Goal: Check status: Check status

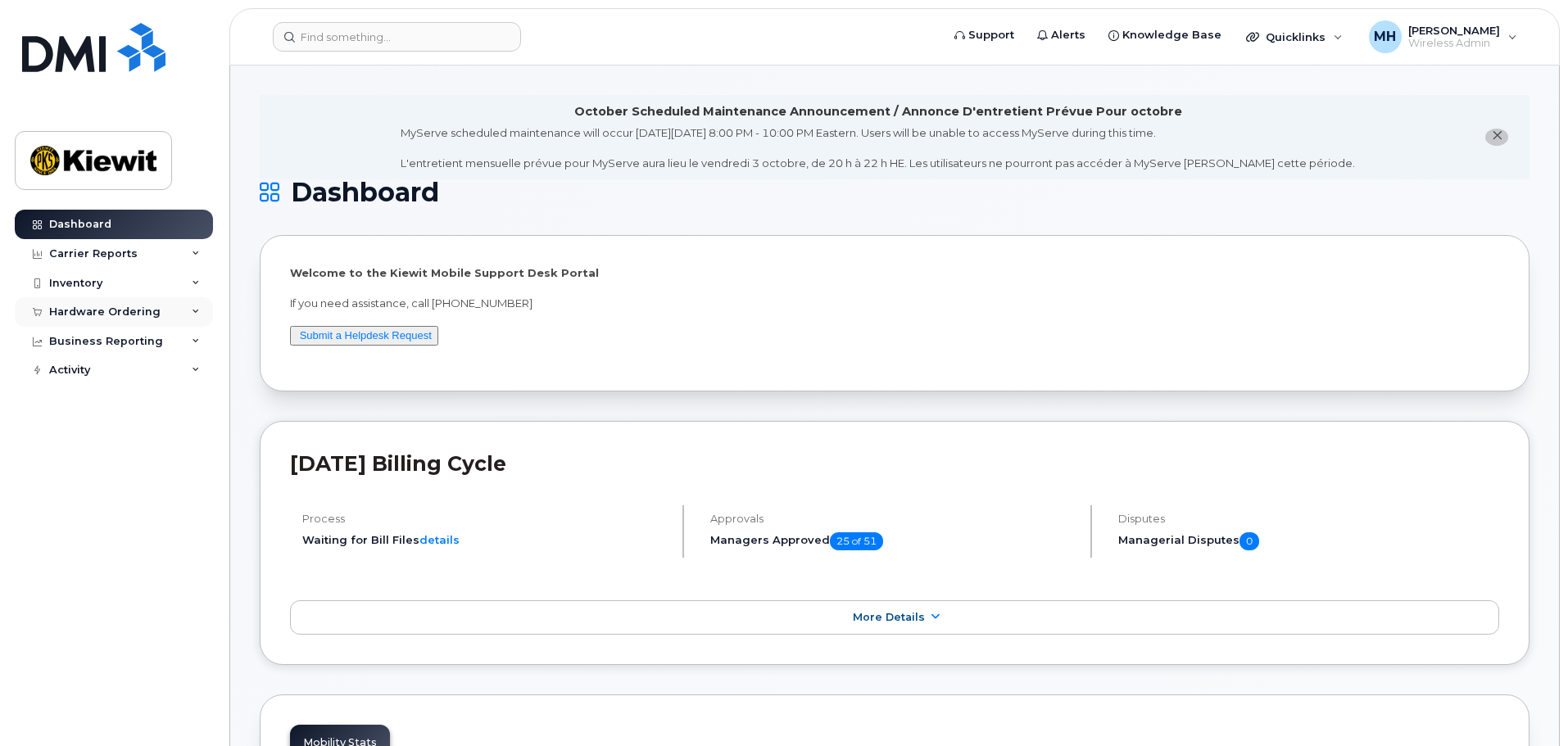
click at [137, 308] on div "Hardware Ordering" at bounding box center [104, 312] width 112 height 13
click at [95, 369] on link "Orders" at bounding box center [128, 373] width 169 height 31
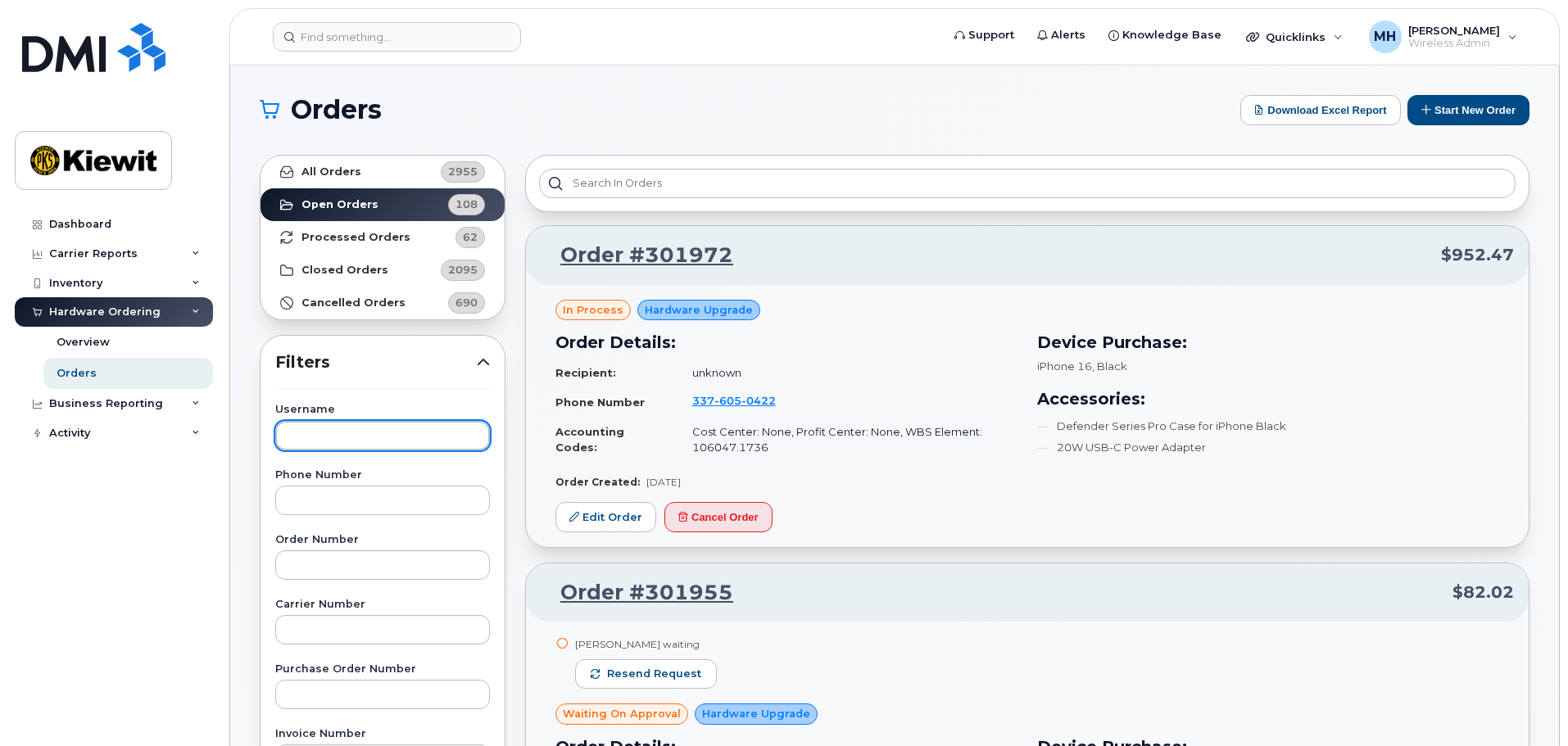
click at [385, 438] on input "text" at bounding box center [383, 435] width 214 height 30
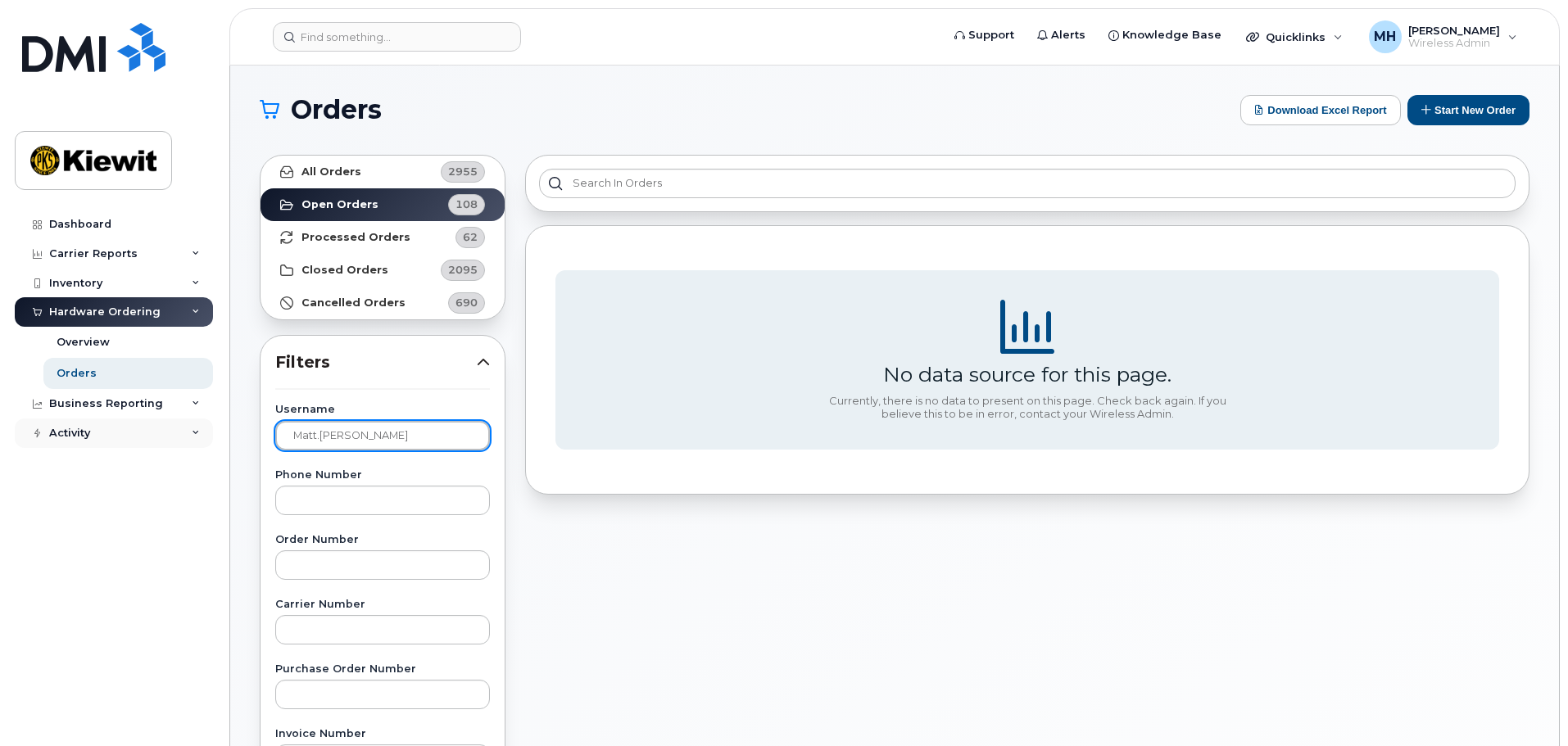
drag, startPoint x: 388, startPoint y: 437, endPoint x: 82, endPoint y: 428, distance: 306.1
click at [230, 428] on div "Support Alerts Knowledge Base Quicklinks Suspend / Cancel Device Change SIM Car…" at bounding box center [894, 691] width 1329 height 1250
drag, startPoint x: 360, startPoint y: 428, endPoint x: 28, endPoint y: 413, distance: 332.3
click at [230, 413] on div "Support Alerts Knowledge Base Quicklinks Suspend / Cancel Device Change SIM Car…" at bounding box center [894, 691] width 1329 height 1250
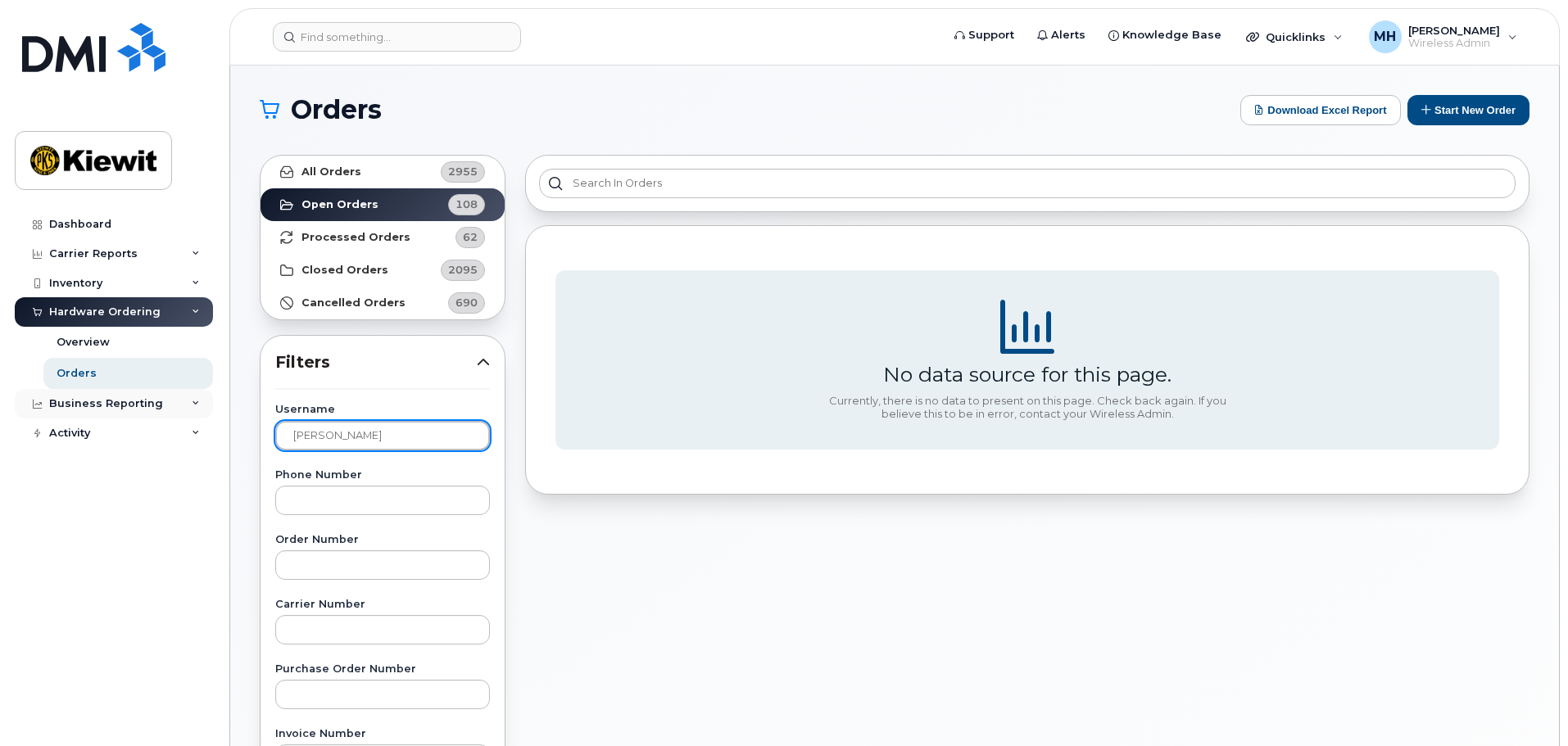
type input "[PERSON_NAME]"
drag, startPoint x: 366, startPoint y: 441, endPoint x: 99, endPoint y: 422, distance: 267.7
click at [230, 421] on div "Support Alerts Knowledge Base Quicklinks Suspend / Cancel Device Change SIM Car…" at bounding box center [894, 691] width 1329 height 1250
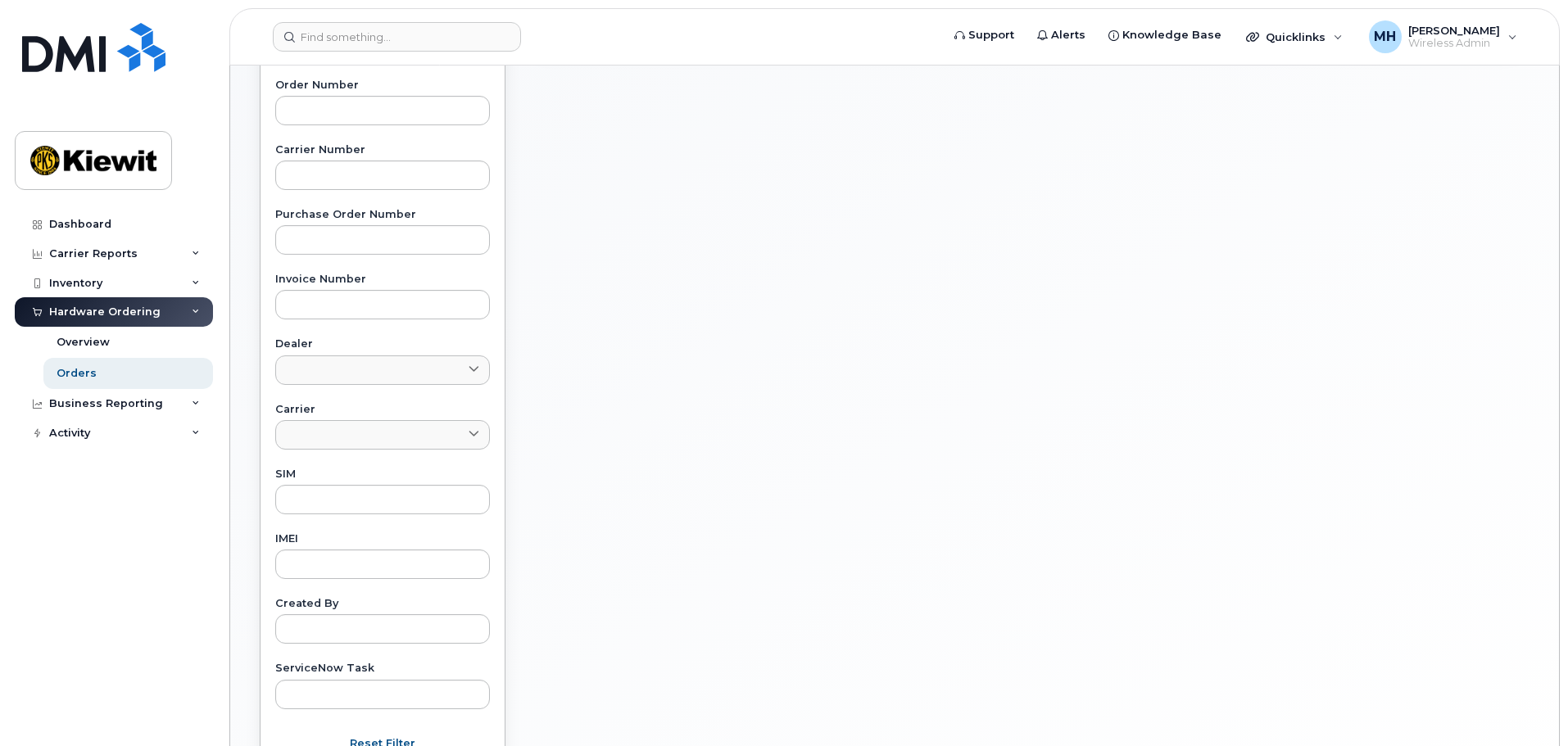
scroll to position [492, 0]
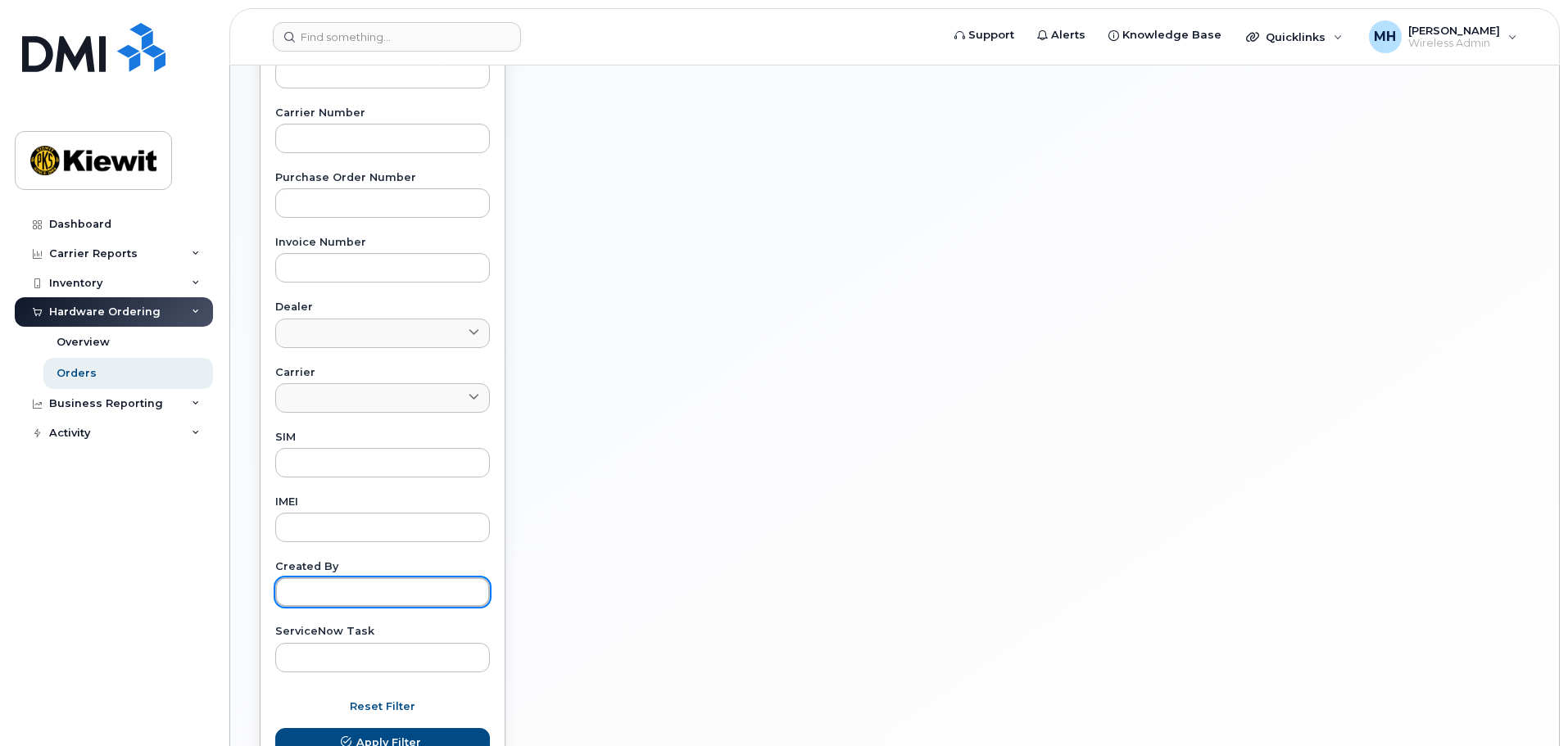
click at [398, 604] on input "text" at bounding box center [383, 593] width 214 height 30
type input "[PERSON_NAME]"
click at [276, 728] on button "Apply Filter" at bounding box center [383, 743] width 214 height 30
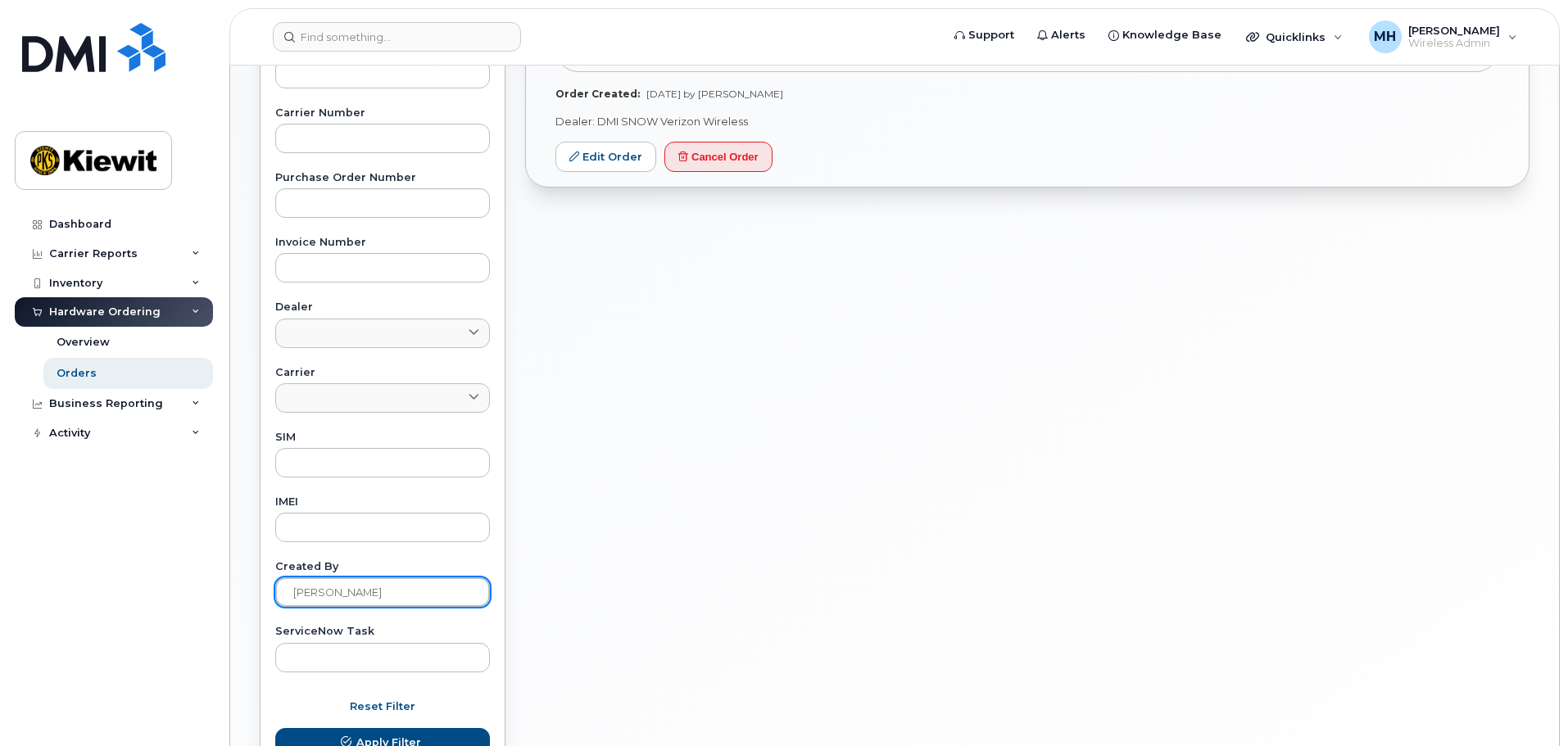
drag, startPoint x: 348, startPoint y: 593, endPoint x: 203, endPoint y: 576, distance: 146.0
click at [230, 580] on div "Support Alerts Knowledge Base Quicklinks Suspend / Cancel Device Change SIM Car…" at bounding box center [894, 199] width 1329 height 1250
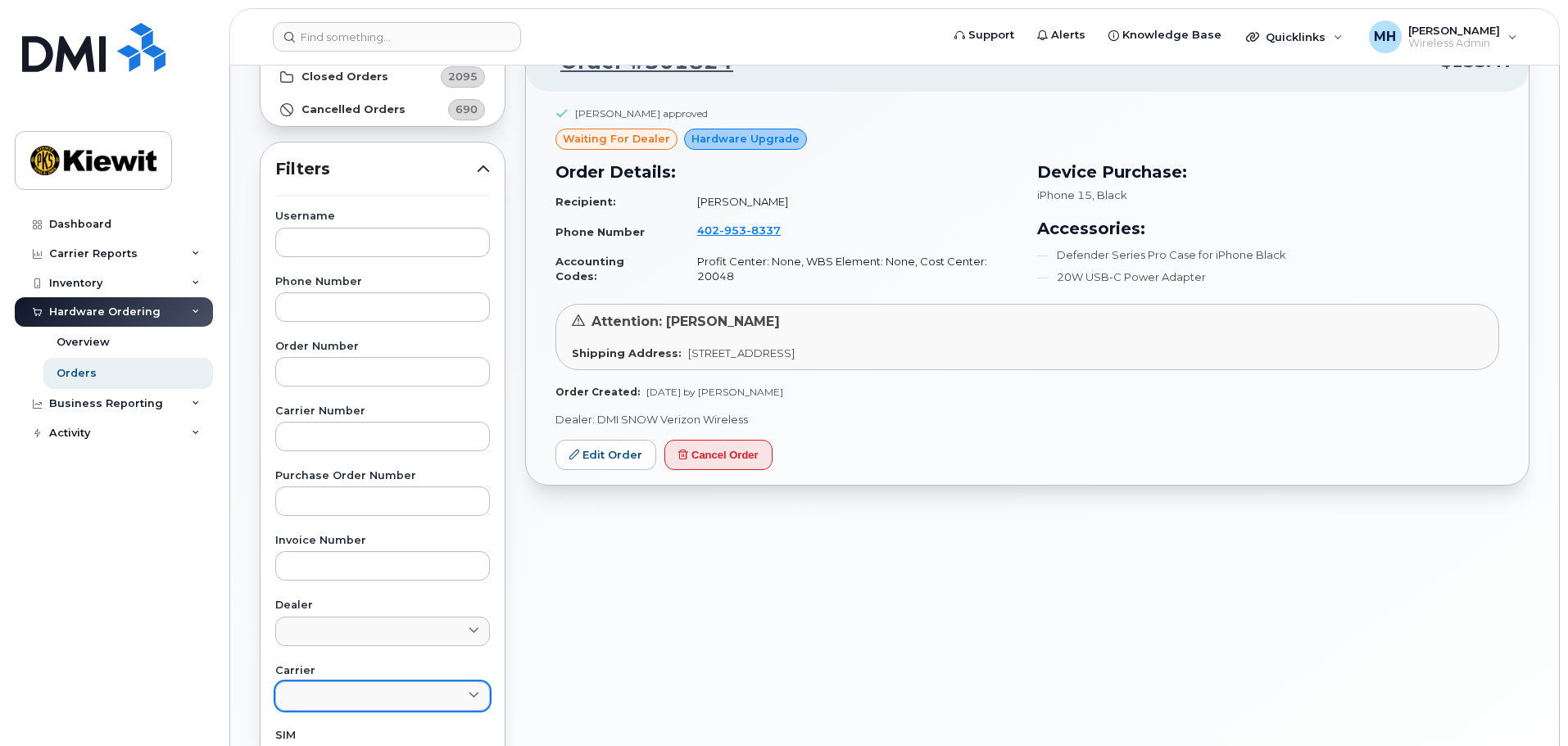
scroll to position [164, 0]
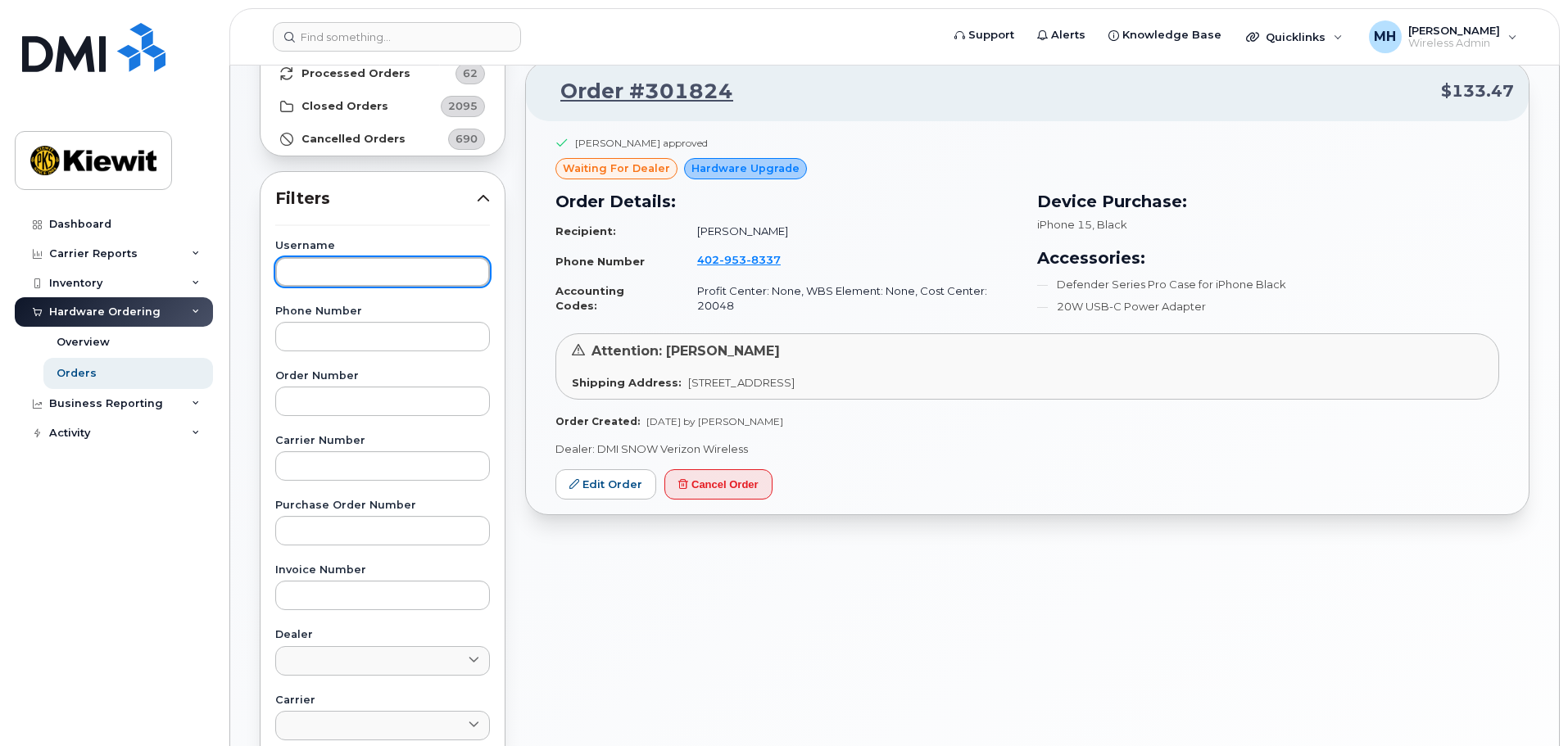
click at [316, 274] on input "text" at bounding box center [383, 272] width 214 height 30
type input "[PERSON_NAME]"
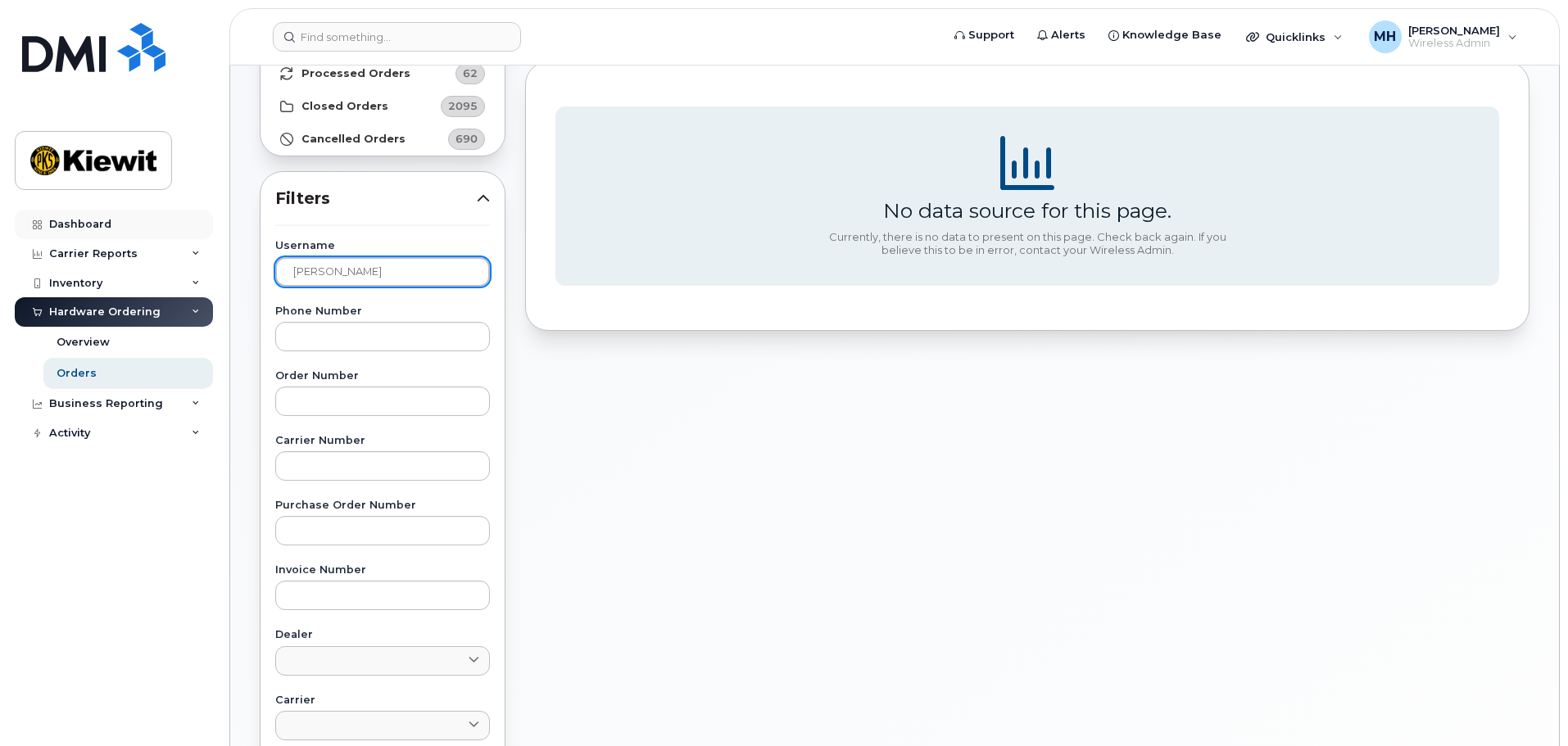
drag, startPoint x: 239, startPoint y: 247, endPoint x: 177, endPoint y: 235, distance: 63.2
click at [230, 241] on div "Support Alerts Knowledge Base Quicklinks Suspend / Cancel Device Change SIM Car…" at bounding box center [894, 527] width 1329 height 1250
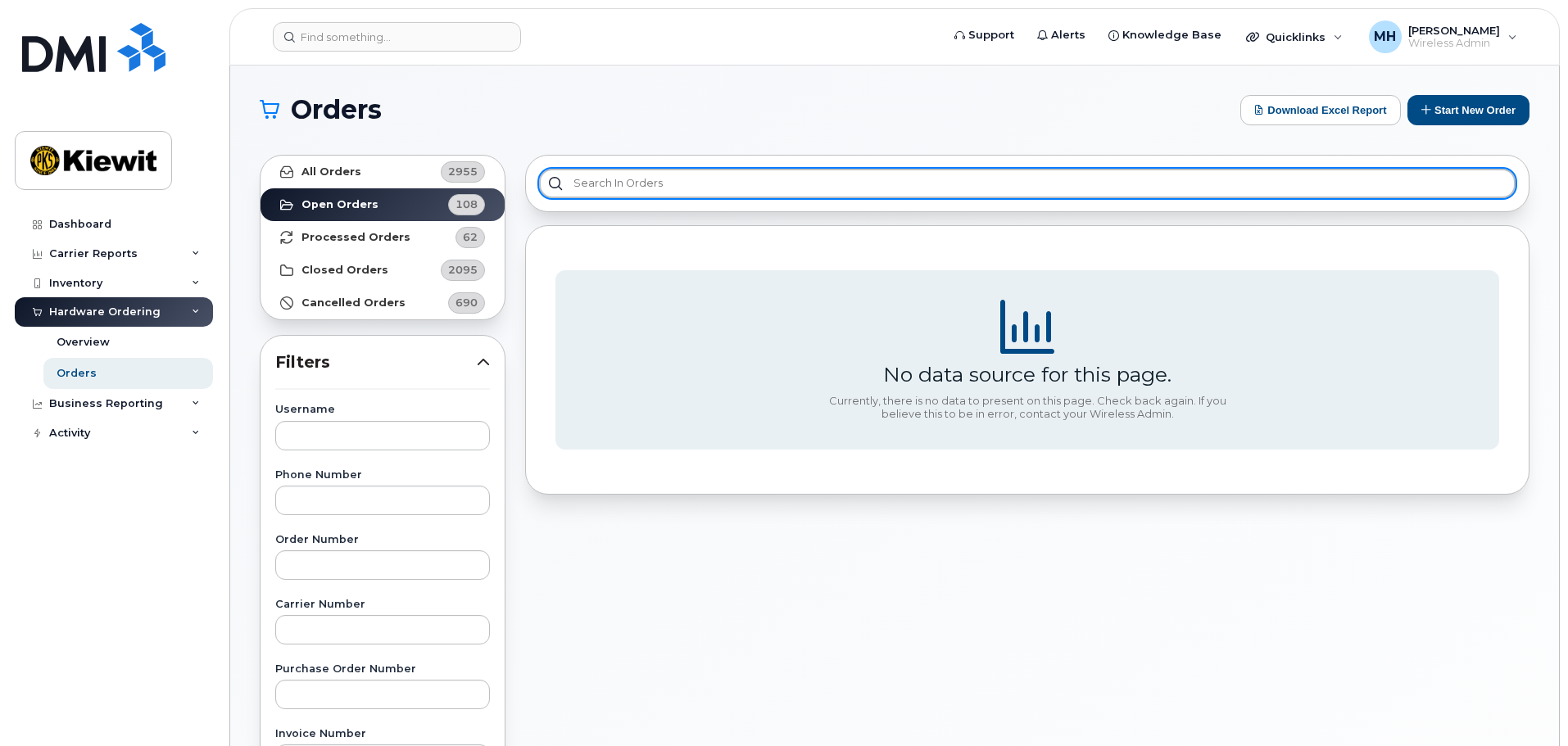
click at [691, 186] on input "text" at bounding box center [1027, 184] width 976 height 30
drag, startPoint x: 622, startPoint y: 183, endPoint x: 293, endPoint y: 127, distance: 333.7
click at [306, 142] on section "Orders Download Excel Report Start New Order All Orders 2955 Open Orders 108 Pr…" at bounding box center [894, 695] width 1269 height 1201
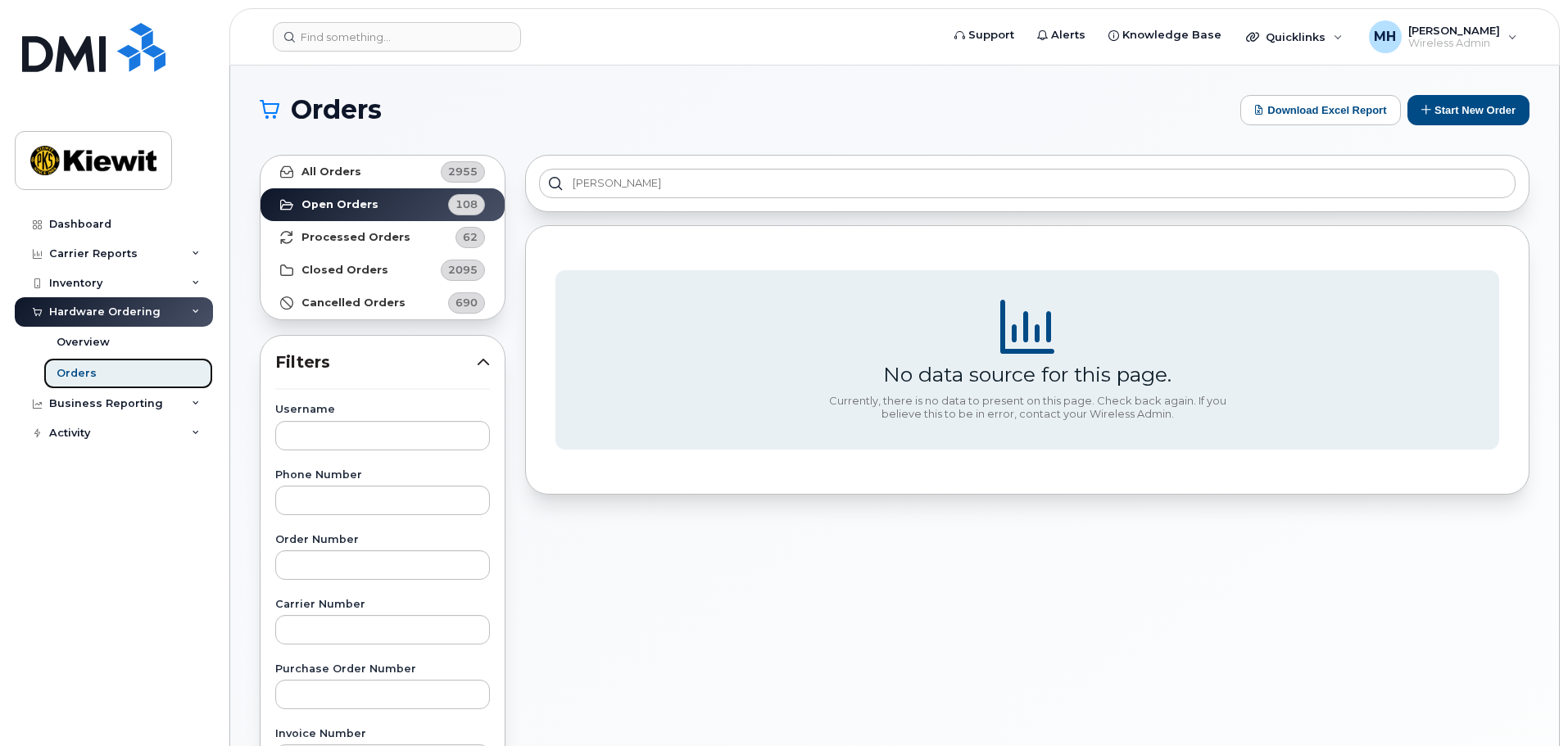
click at [75, 369] on div "Orders" at bounding box center [76, 373] width 40 height 15
click at [331, 175] on strong "All Orders" at bounding box center [331, 172] width 60 height 13
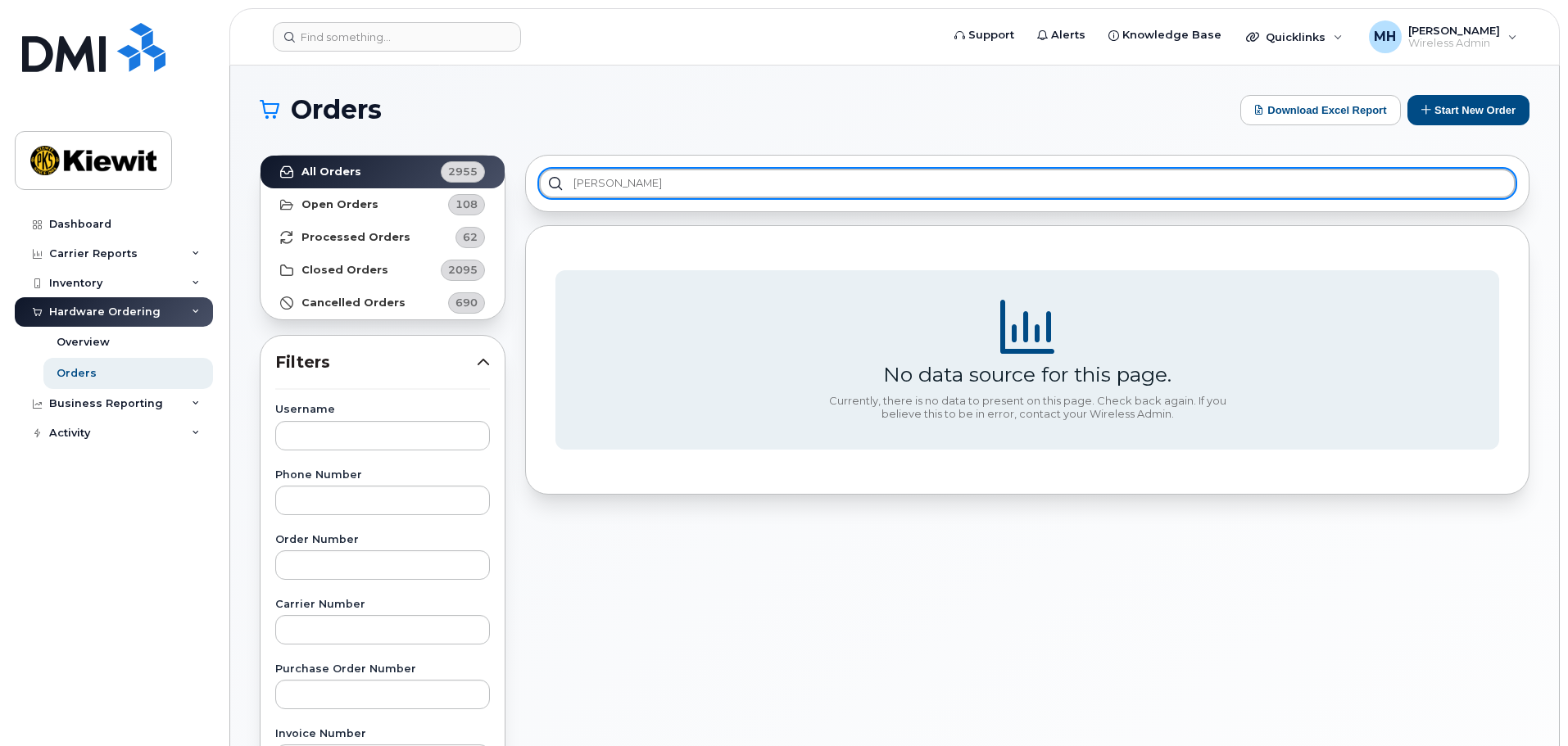
click at [657, 187] on input "[PERSON_NAME]" at bounding box center [1027, 184] width 976 height 30
drag, startPoint x: 672, startPoint y: 187, endPoint x: 407, endPoint y: 206, distance: 265.7
click at [407, 206] on div "All Orders 2955 Open Orders 108 Processed Orders 62 Closed Orders 2095 Cancelle…" at bounding box center [894, 720] width 1290 height 1151
type input "l"
type input "h"
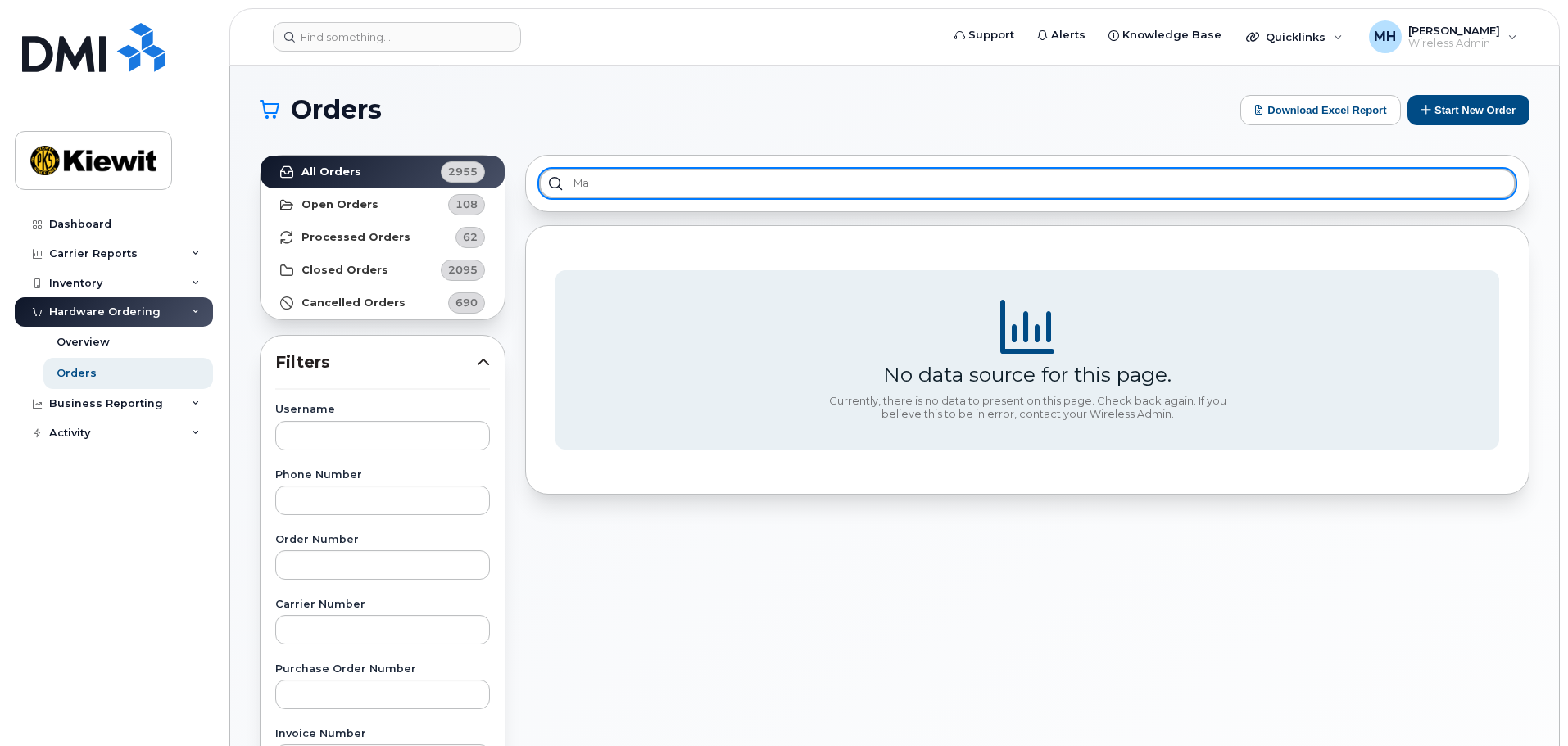
type input "m"
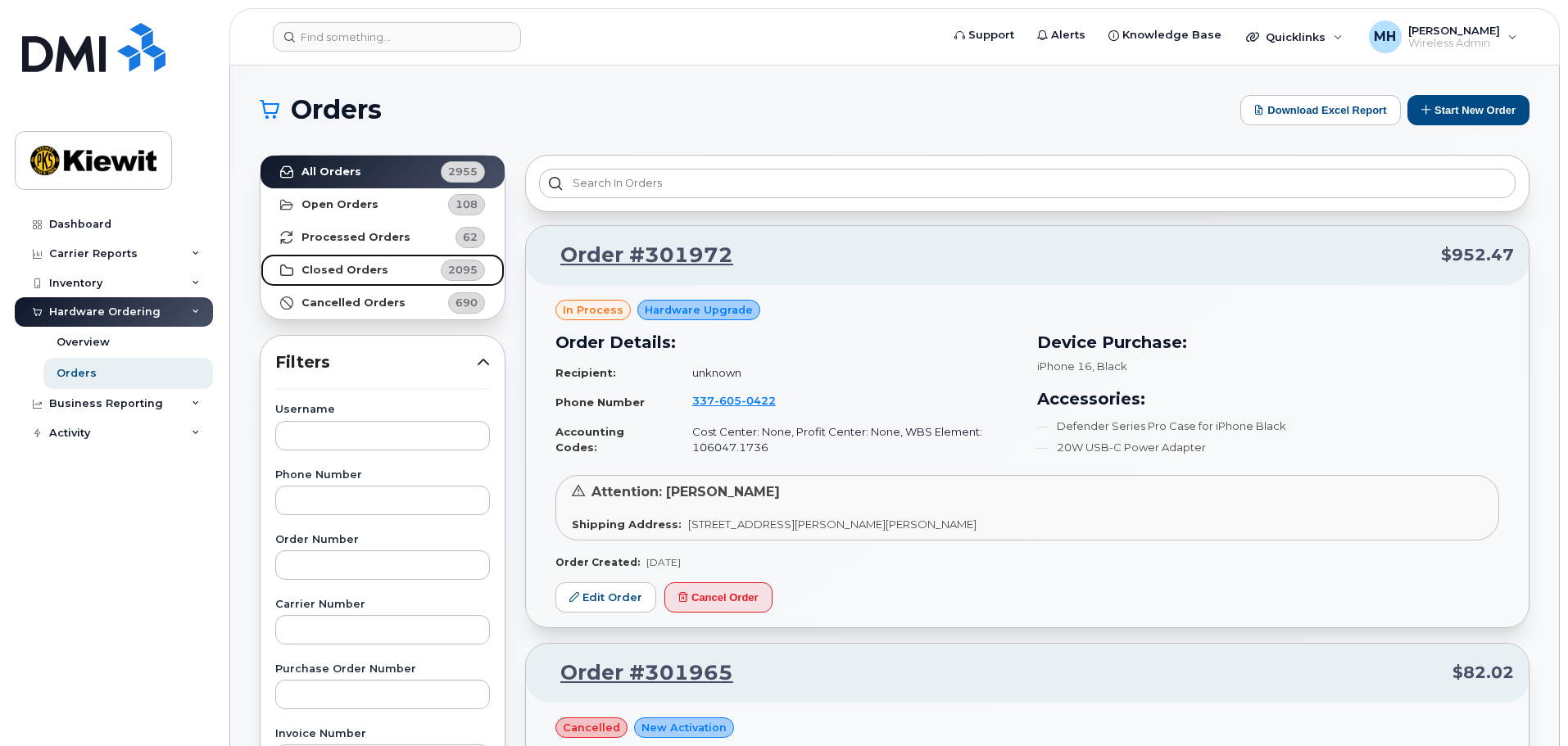
click at [380, 268] on link "Closed Orders 2095" at bounding box center [383, 270] width 244 height 32
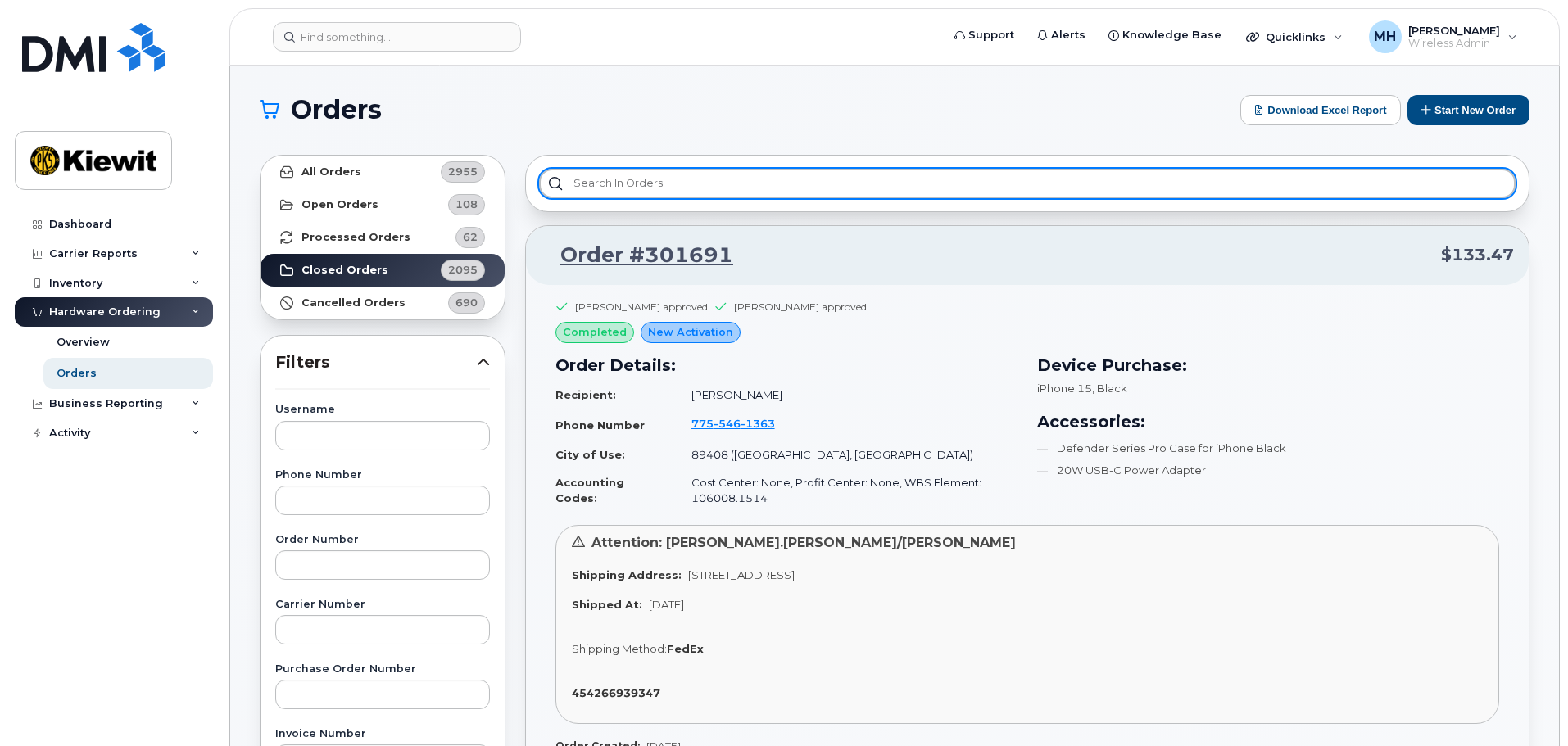
drag, startPoint x: 251, startPoint y: 118, endPoint x: 212, endPoint y: 110, distance: 39.8
paste input "CS0804114"
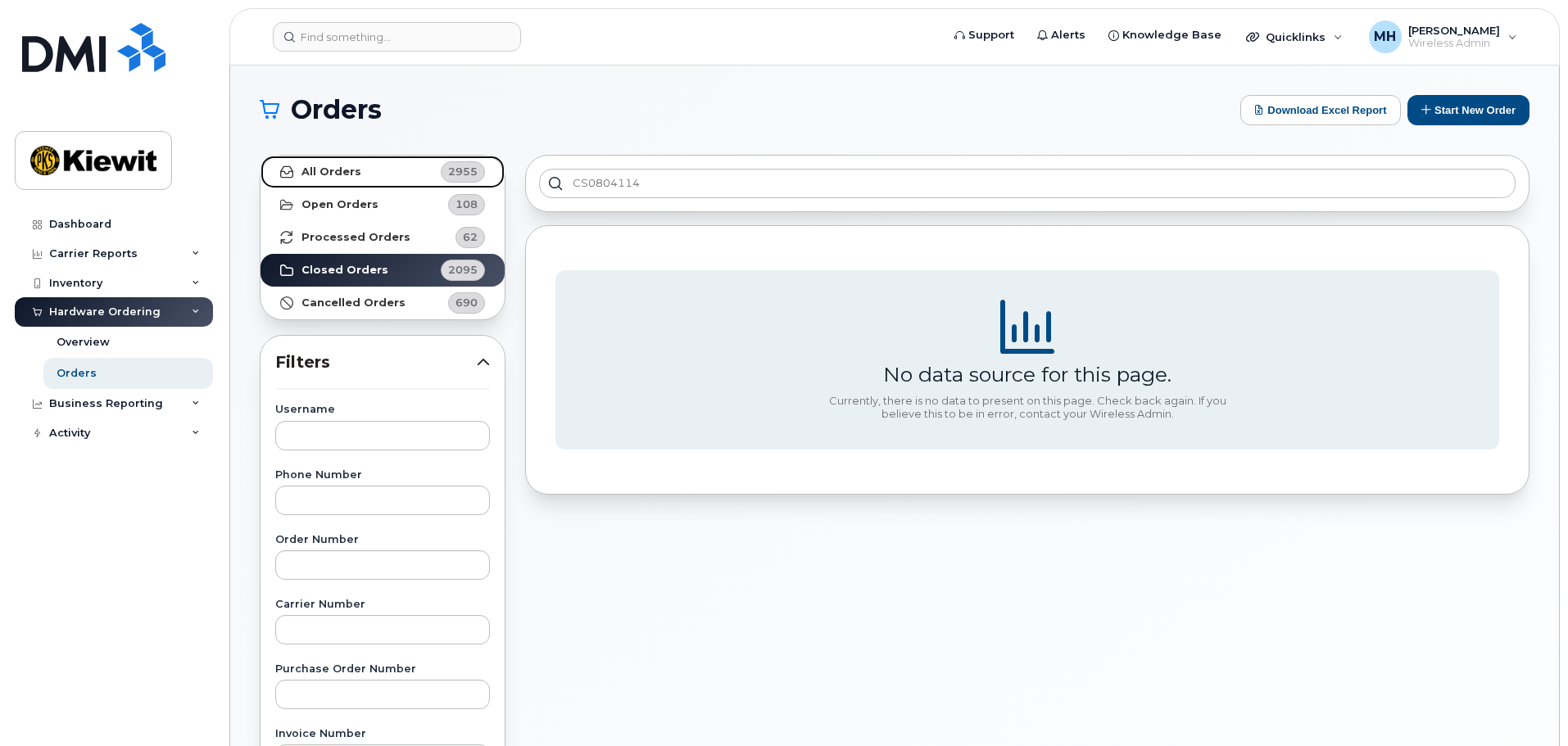
click at [391, 168] on link "All Orders 2955" at bounding box center [383, 171] width 244 height 32
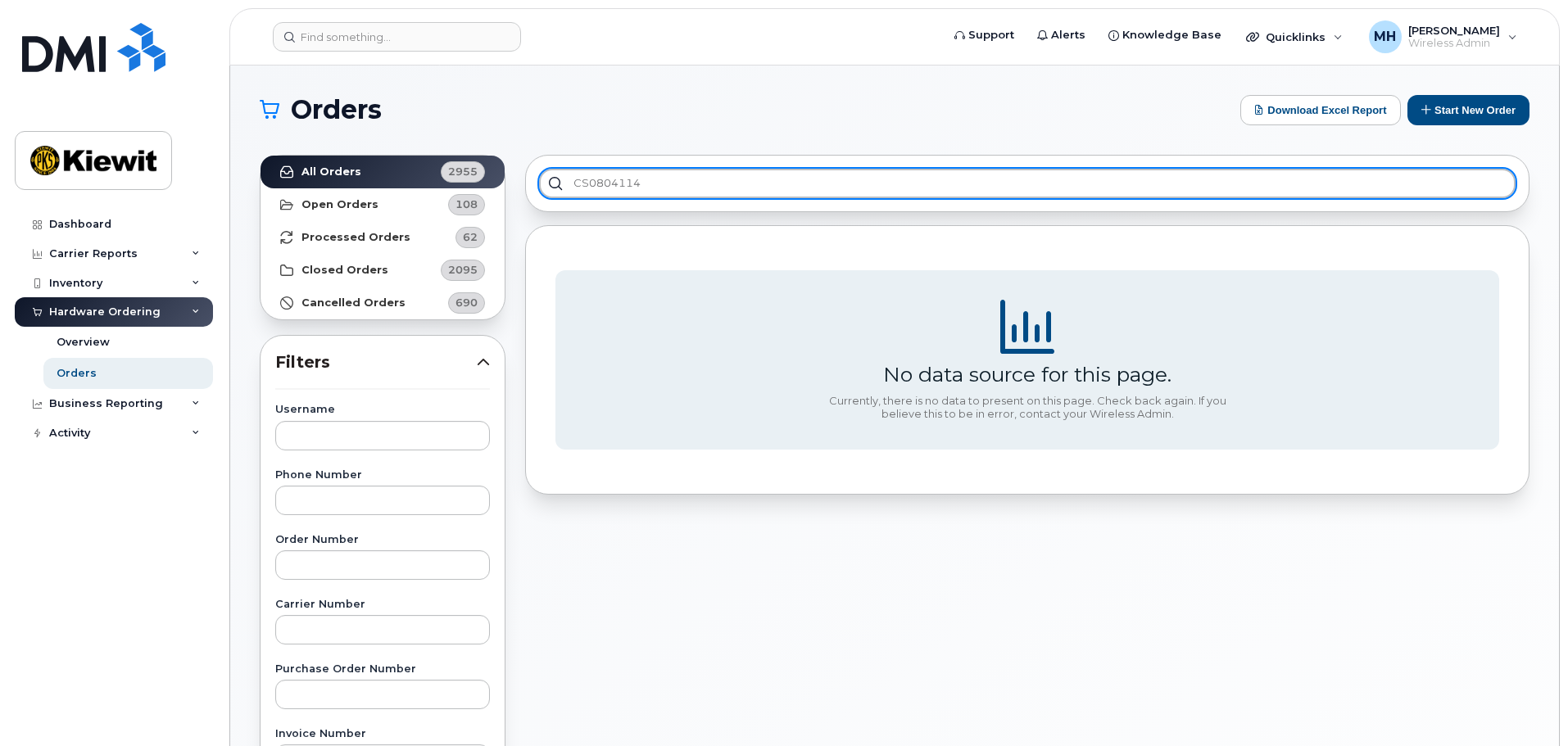
click at [676, 185] on input "CS0804114" at bounding box center [1027, 184] width 976 height 30
drag, startPoint x: 631, startPoint y: 178, endPoint x: 393, endPoint y: 167, distance: 238.3
click at [415, 177] on div "All Orders 2955 Open Orders 108 Processed Orders 62 Closed Orders 2095 Cancelle…" at bounding box center [894, 720] width 1290 height 1151
paste input "text"
type input "CS0804114"
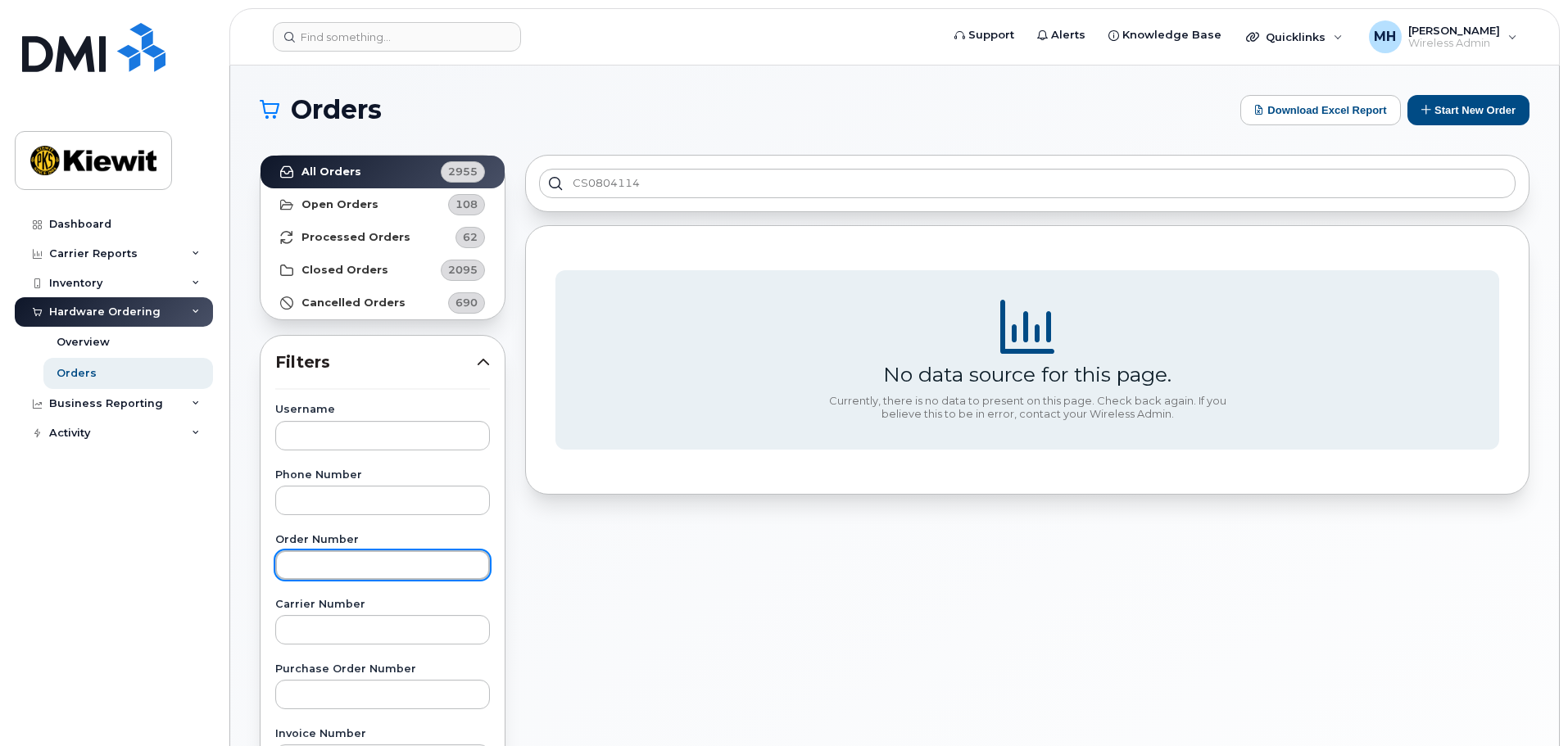
click at [415, 565] on input "text" at bounding box center [383, 565] width 214 height 30
paste input "CS0804114"
drag, startPoint x: 366, startPoint y: 566, endPoint x: 190, endPoint y: 540, distance: 177.9
click at [230, 540] on div "Support Alerts Knowledge Base Quicklinks Suspend / Cancel Device Change SIM Car…" at bounding box center [894, 691] width 1329 height 1250
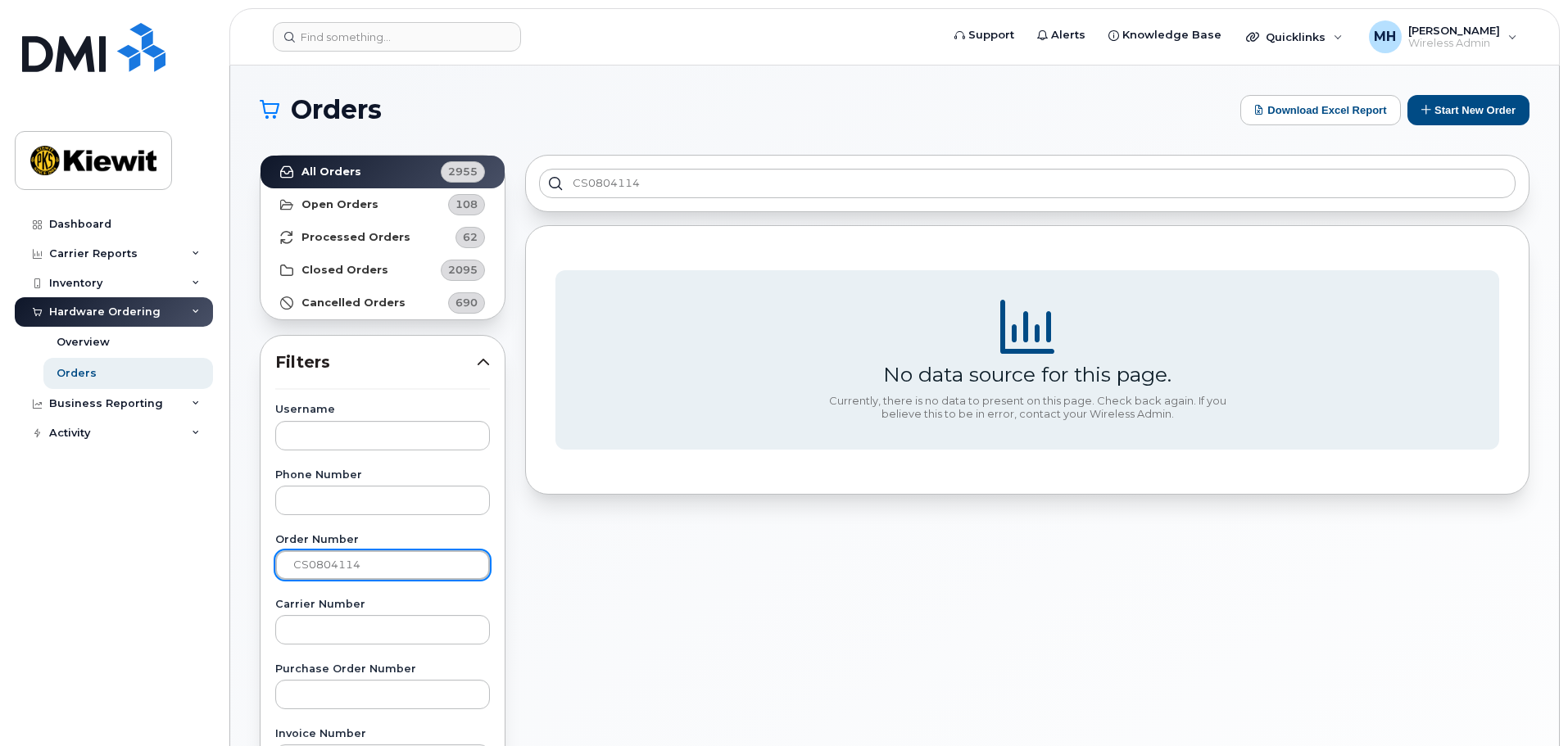
paste input "text"
type input "CS0804114"
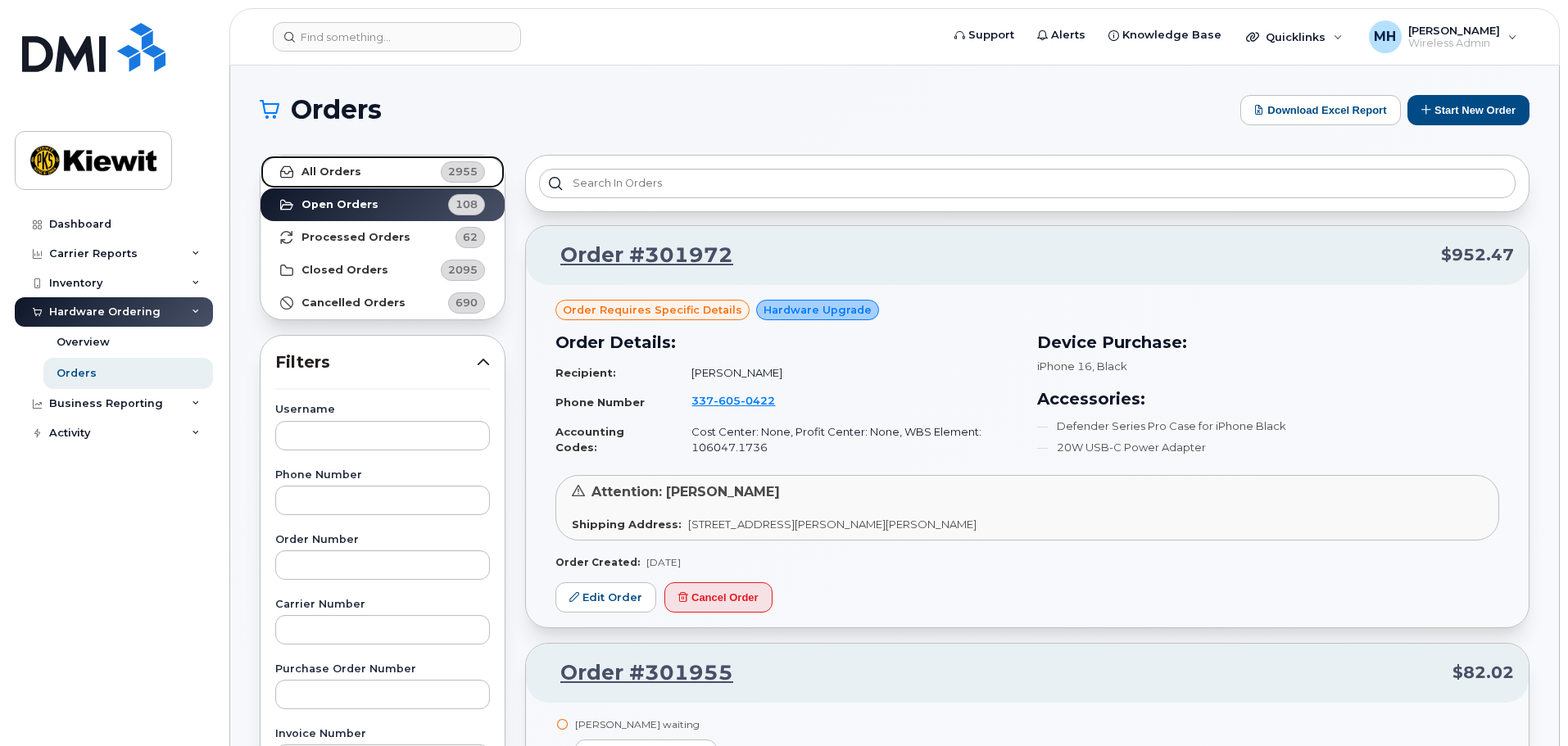
click at [331, 170] on strong "All Orders" at bounding box center [331, 172] width 60 height 13
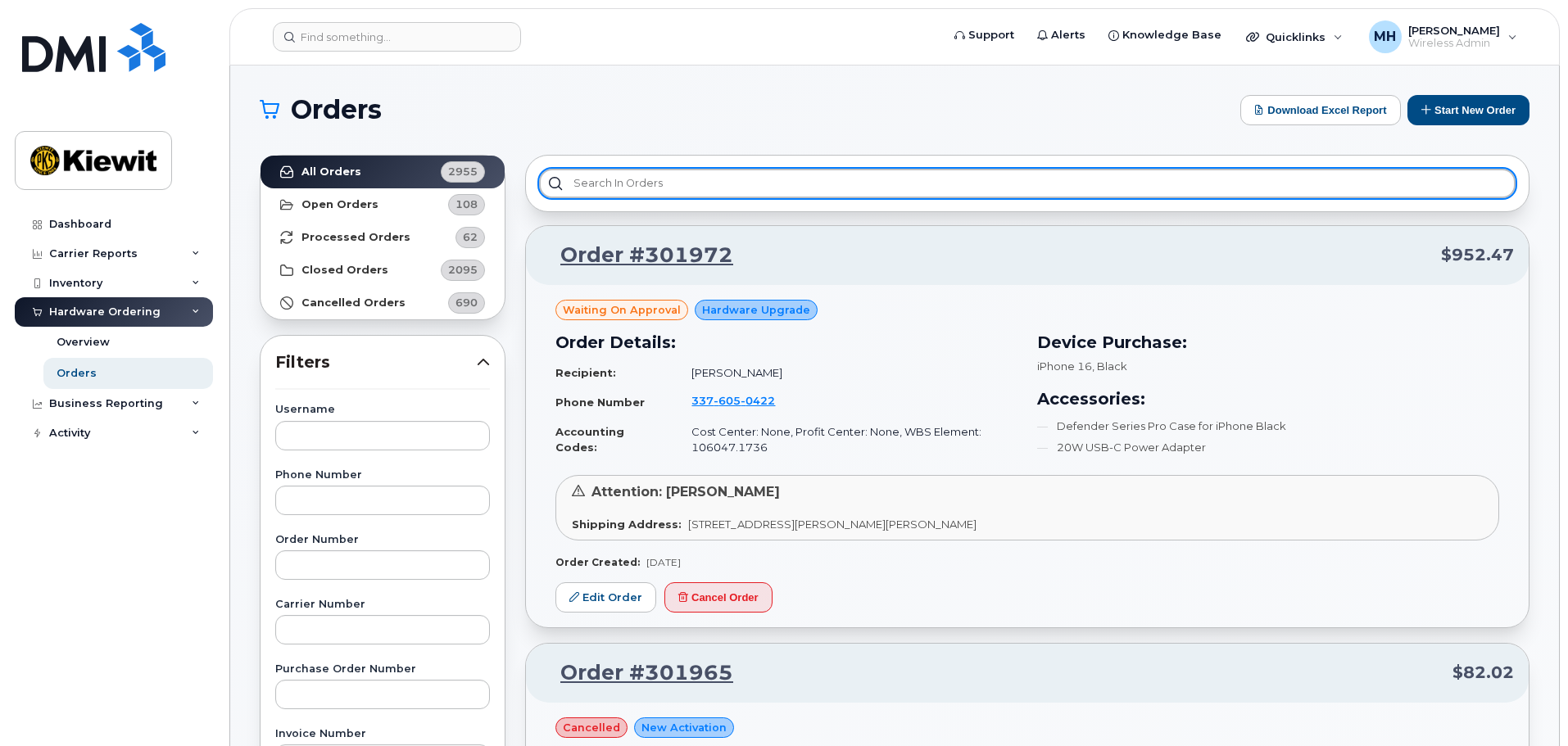
click at [768, 183] on input "text" at bounding box center [1027, 184] width 976 height 30
paste input "301760"
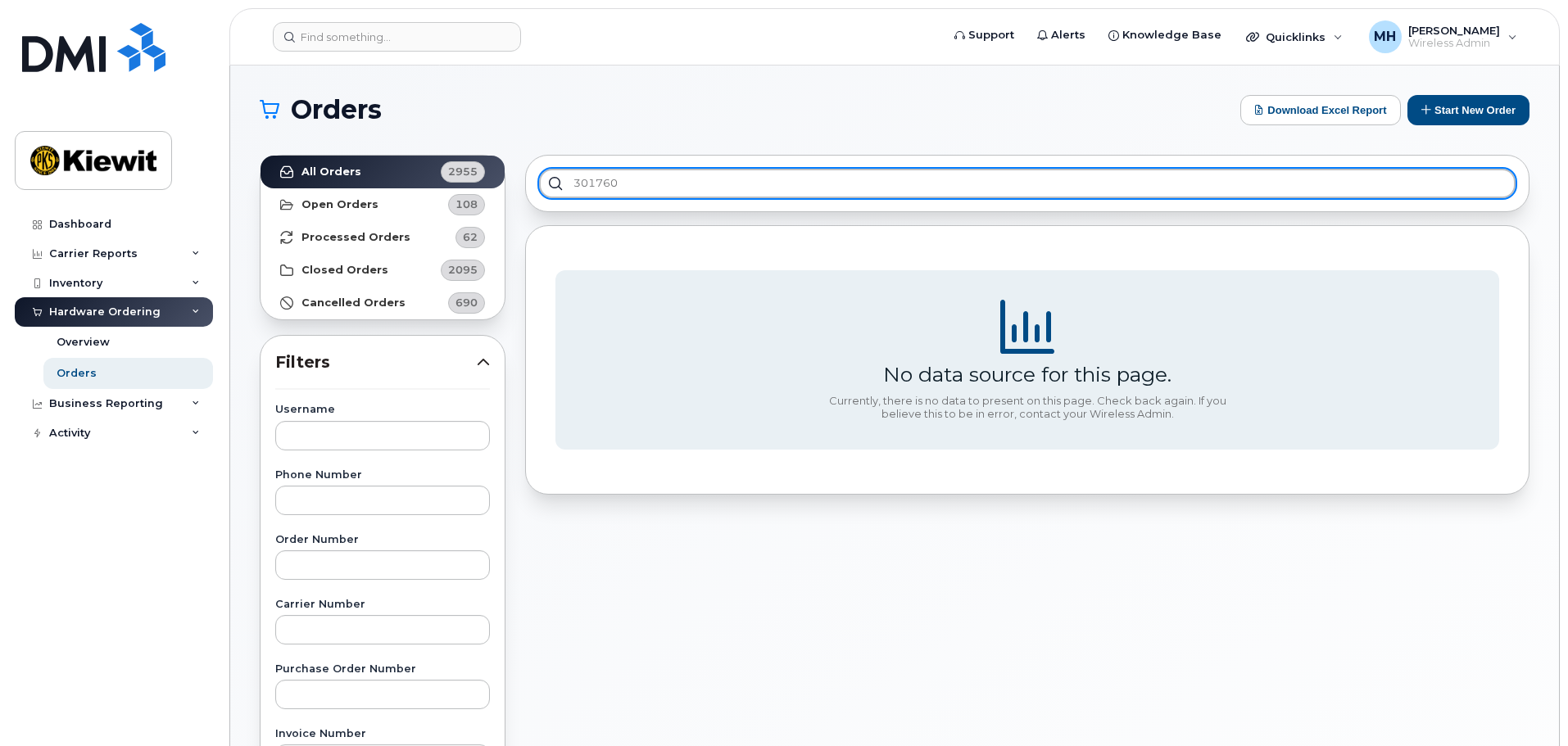
type input "301760"
drag, startPoint x: 791, startPoint y: 182, endPoint x: 371, endPoint y: 181, distance: 420.0
click at [384, 183] on div "All Orders 2955 Open Orders 108 Processed Orders 62 Closed Orders 2095 Cancelle…" at bounding box center [894, 720] width 1290 height 1151
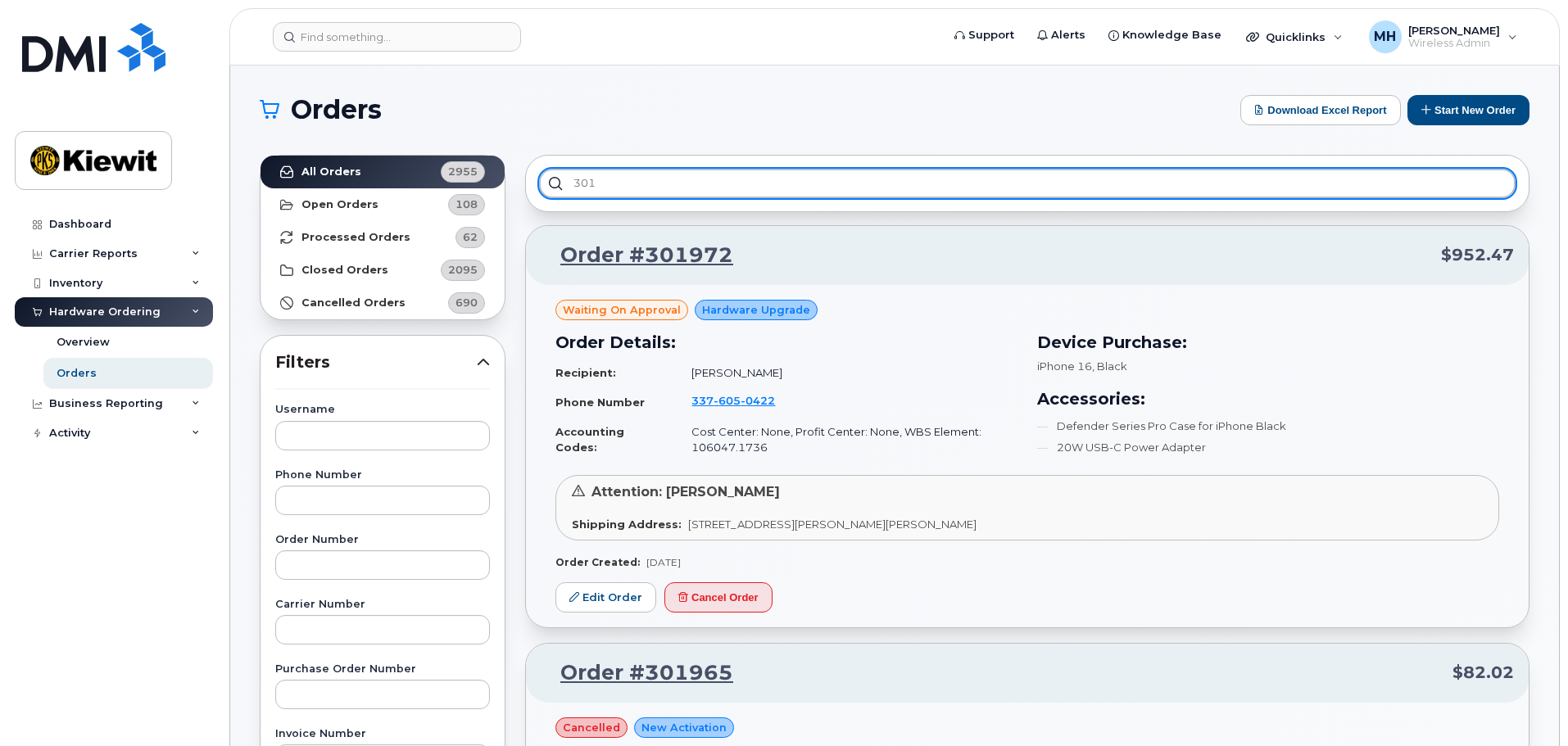
type input "301"
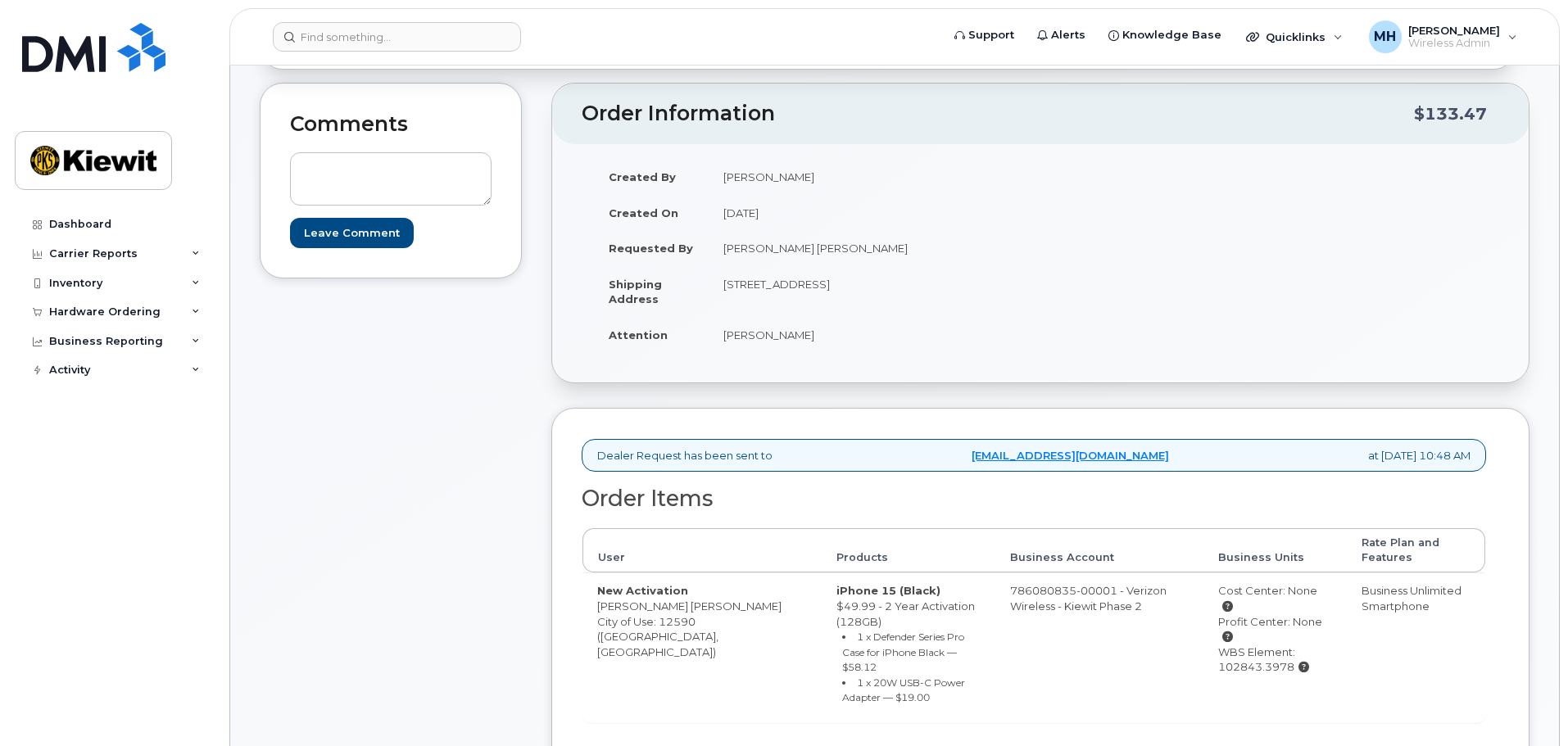
scroll to position [246, 0]
